Goal: Use online tool/utility: Utilize a website feature to perform a specific function

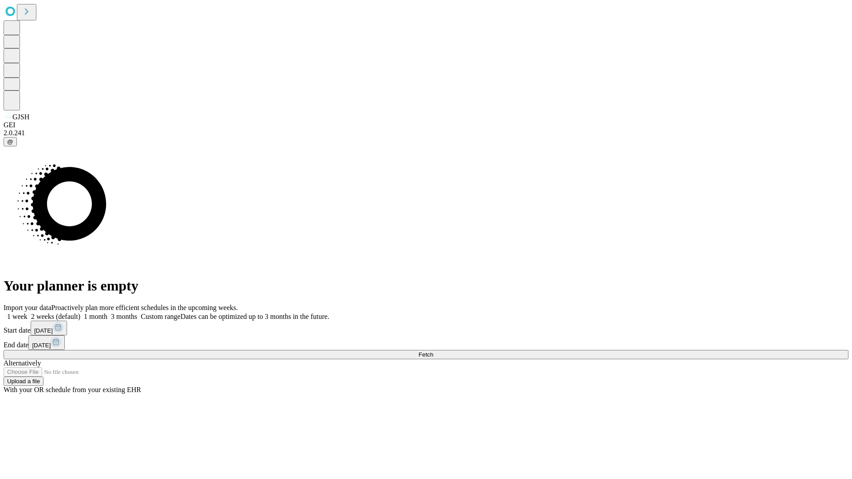
click at [433, 351] on span "Fetch" at bounding box center [425, 354] width 15 height 7
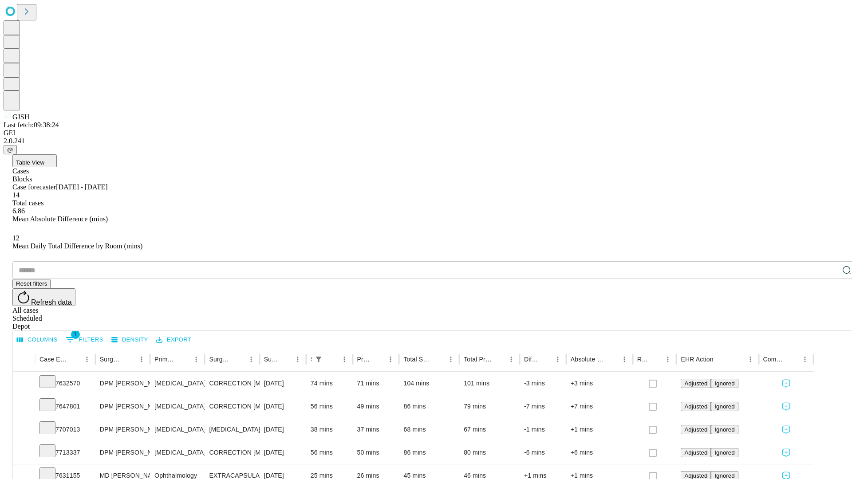
click at [44, 159] on span "Table View" at bounding box center [30, 162] width 28 height 7
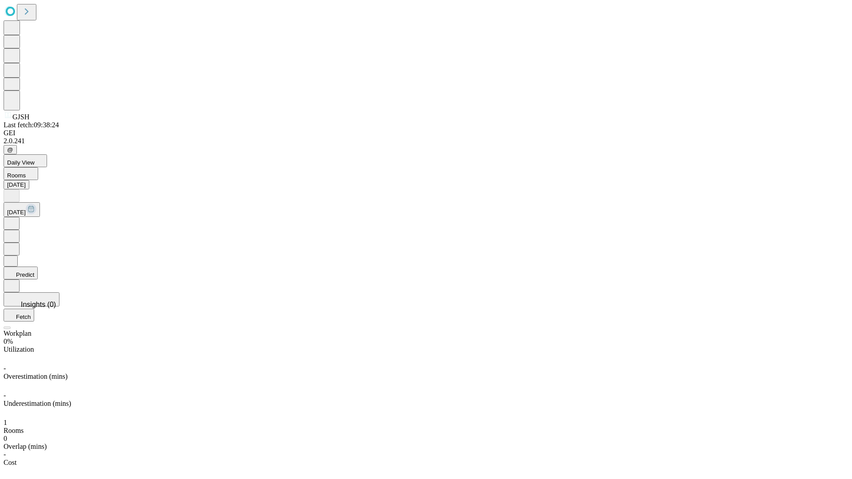
click at [38, 267] on button "Predict" at bounding box center [21, 273] width 34 height 13
